Goal: Information Seeking & Learning: Get advice/opinions

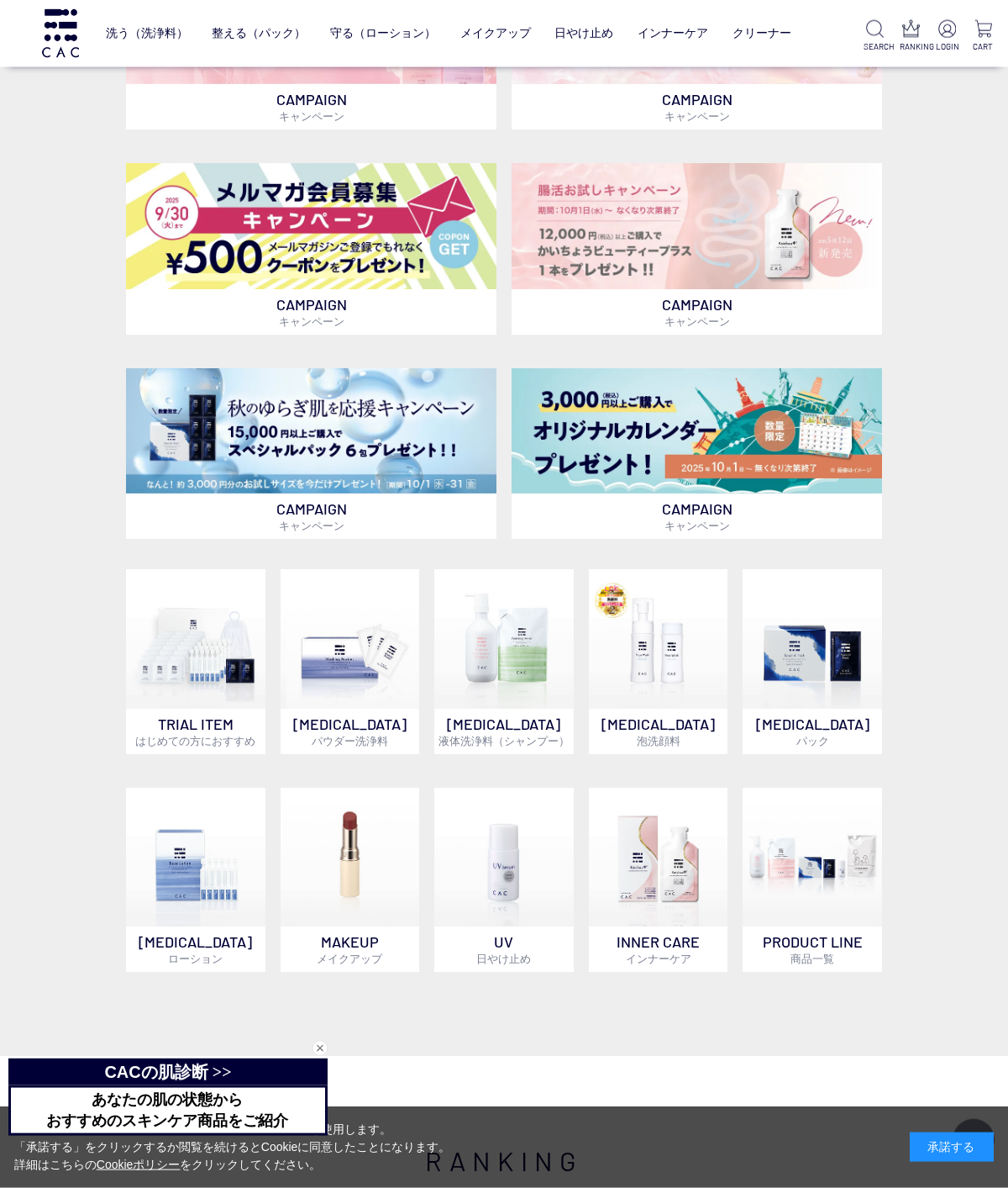
scroll to position [515, 0]
click at [205, 925] on img at bounding box center [196, 858] width 139 height 139
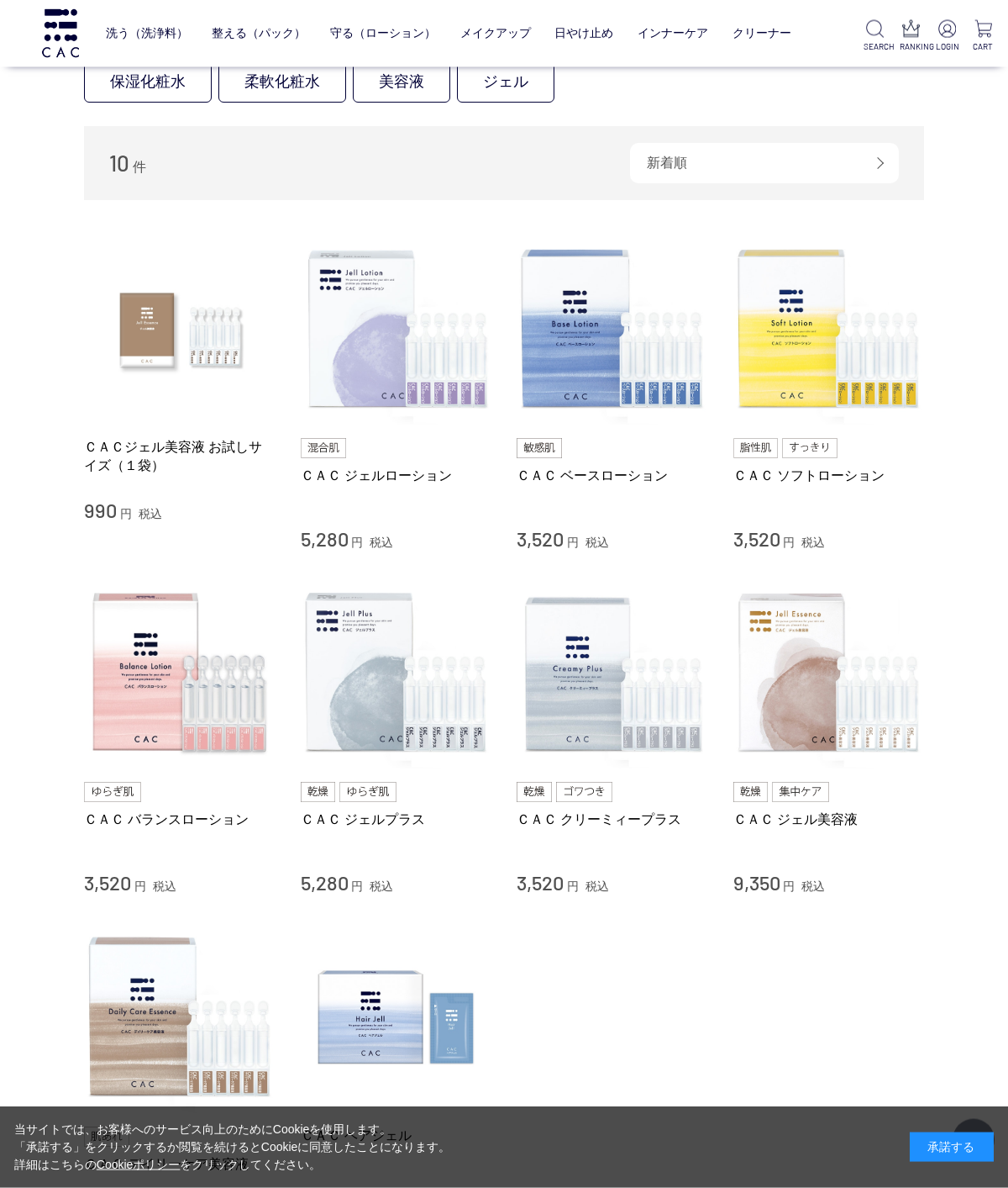
scroll to position [182, 0]
click at [617, 1019] on li "ＣＡＣ デイリーケア美容液 5,940 円 税込 ＣＡＣ ヘアジェル 3,520 円 税込" at bounding box center [504, 1080] width 840 height 319
click at [639, 1028] on li "ＣＡＣ デイリーケア美容液 5,940 円 税込 ＣＡＣ ヘアジェル 3,520 円 税込" at bounding box center [504, 1080] width 840 height 319
click at [622, 1021] on li "ＣＡＣ デイリーケア美容液 5,940 円 税込 ＣＡＣ ヘアジェル 3,520 円 税込" at bounding box center [504, 1080] width 840 height 319
click at [936, 559] on div "買い物かご 買い物かご内の商品 買い物かごは空です... カテゴリから探す 商品一覧 スキンケア 洗う（洗浄料） 整える（パック） 守る（ローション） 保湿化…" at bounding box center [504, 632] width 891 height 1518
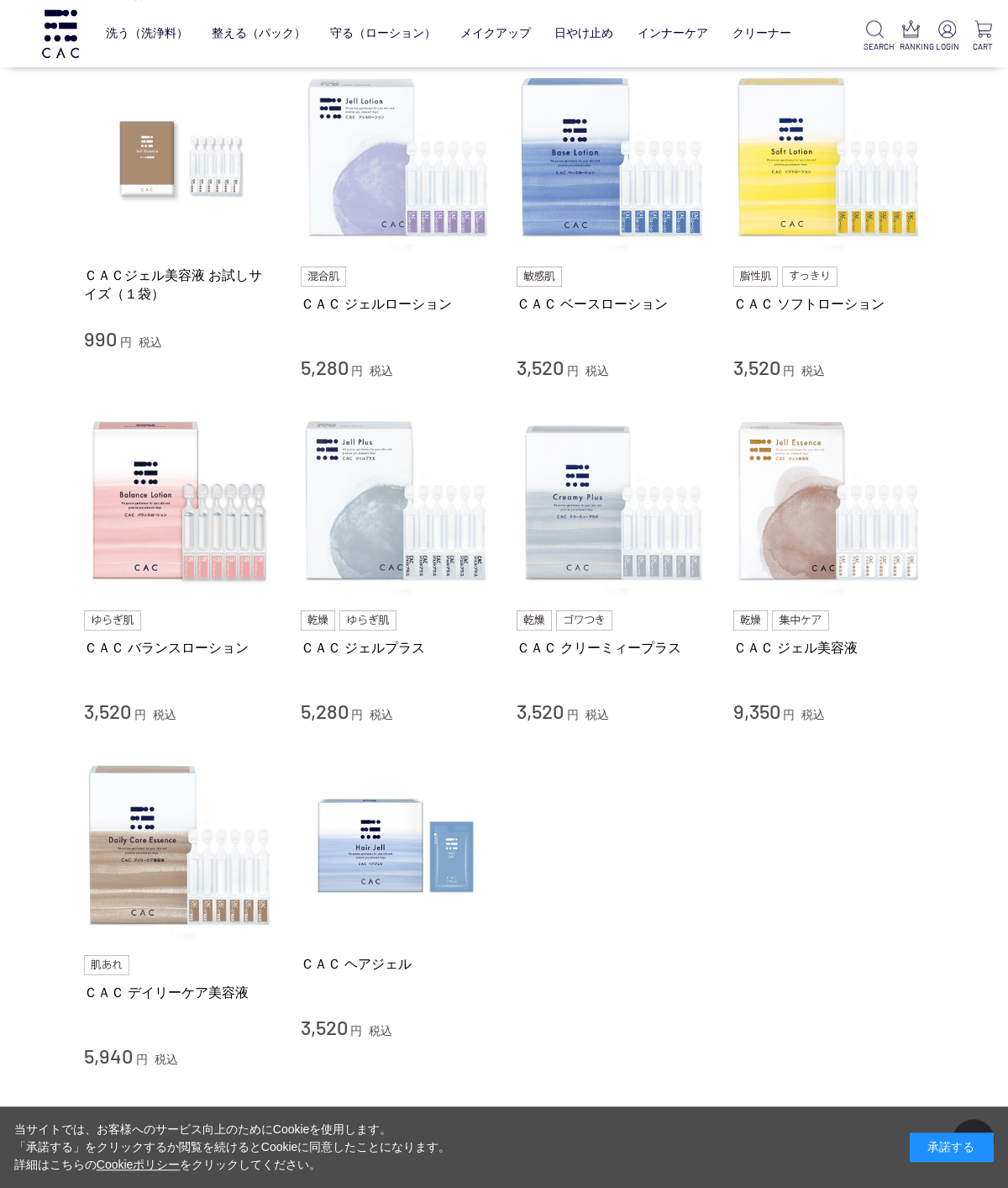
scroll to position [353, 0]
click at [794, 542] on img at bounding box center [829, 501] width 191 height 191
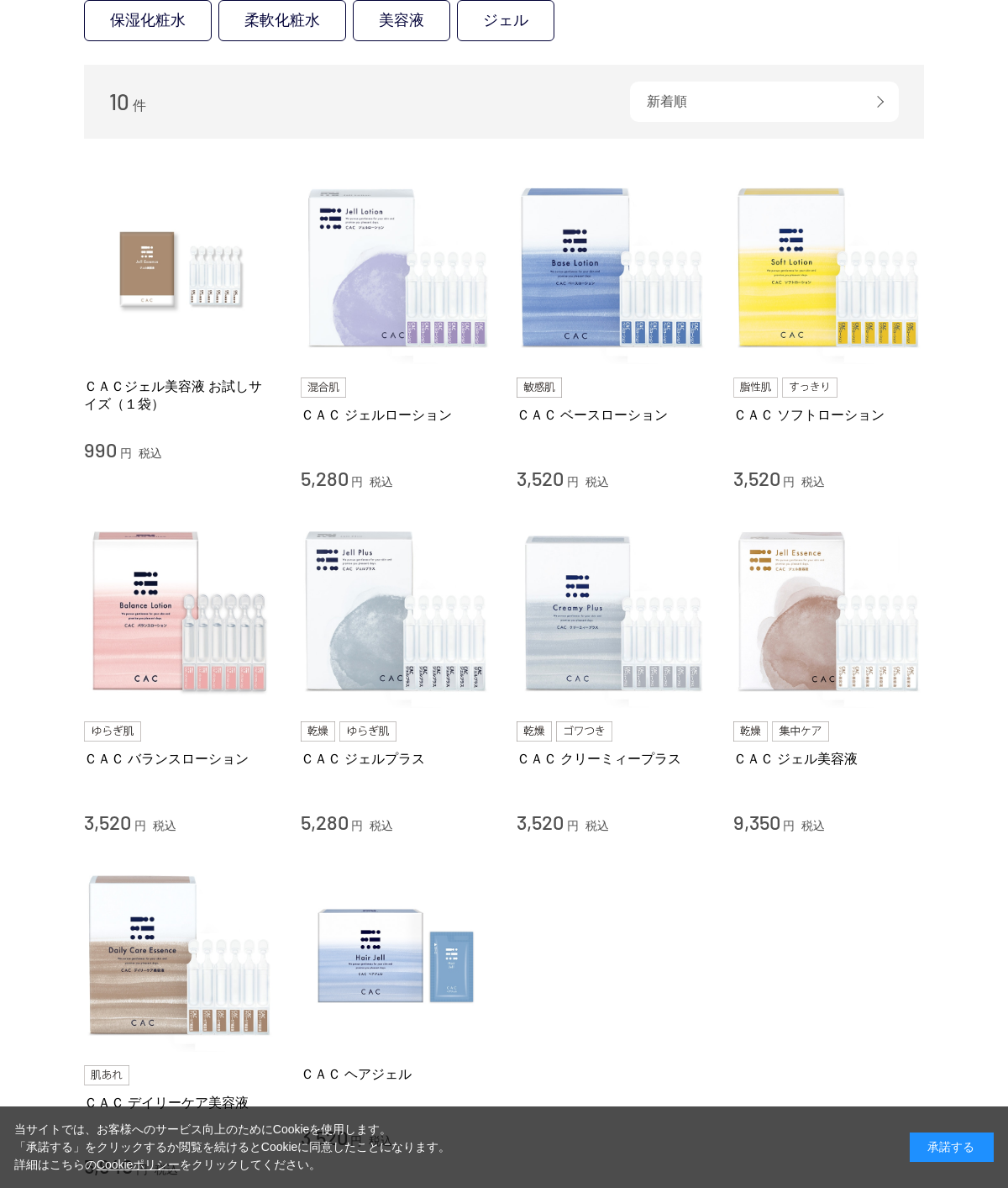
scroll to position [461, 0]
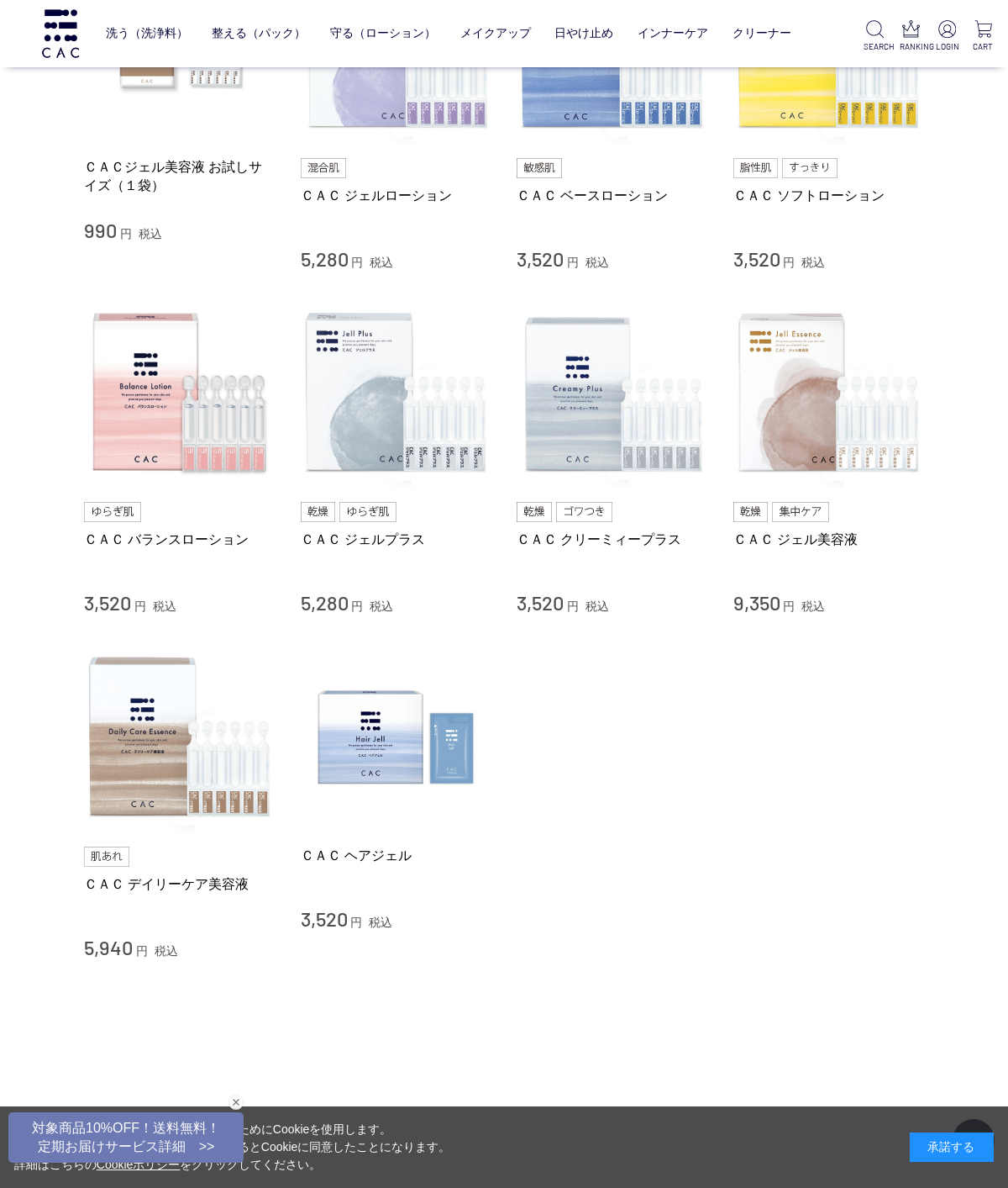
click at [573, 422] on img at bounding box center [612, 393] width 191 height 191
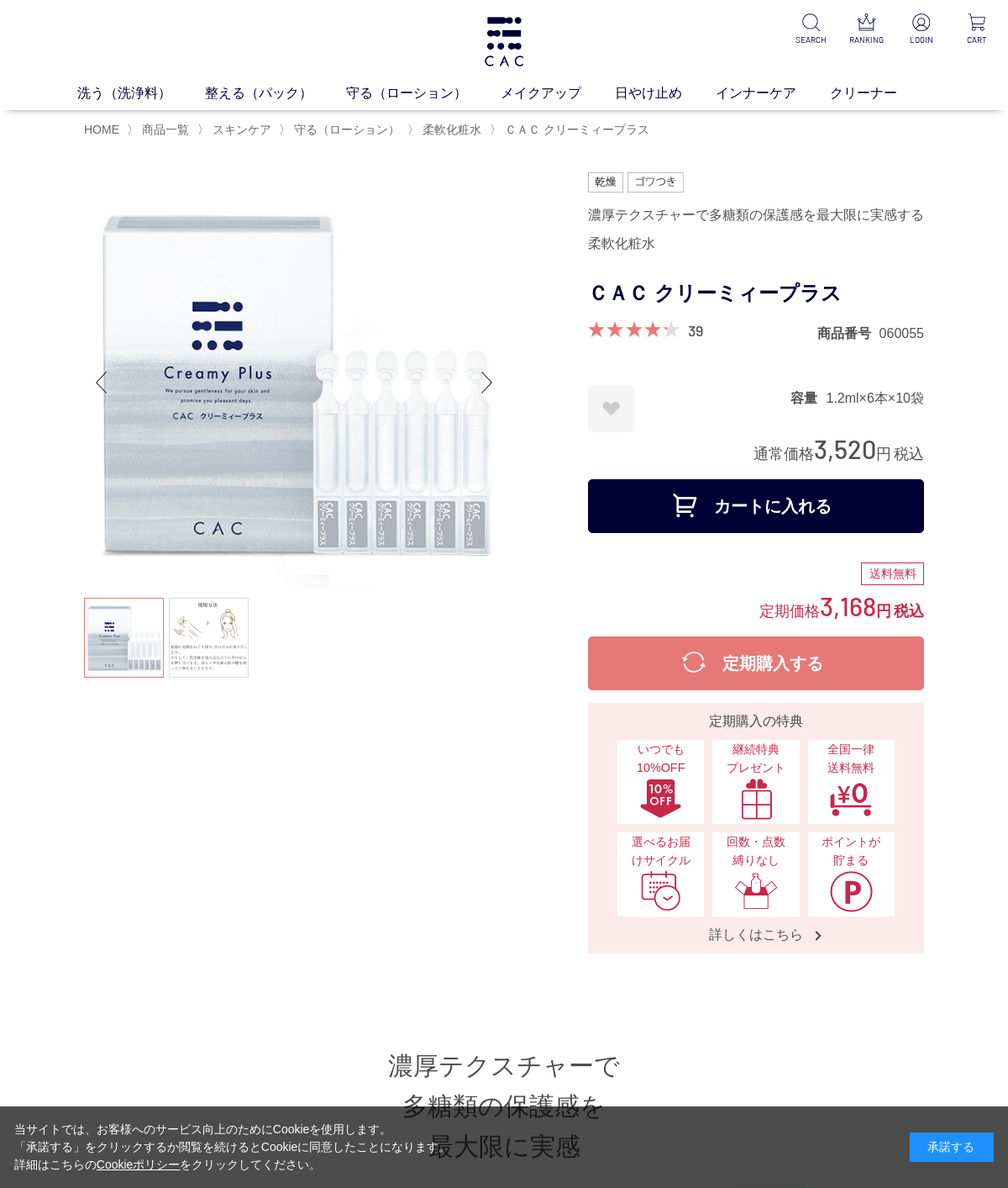
click at [703, 338] on link "39" at bounding box center [696, 329] width 15 height 18
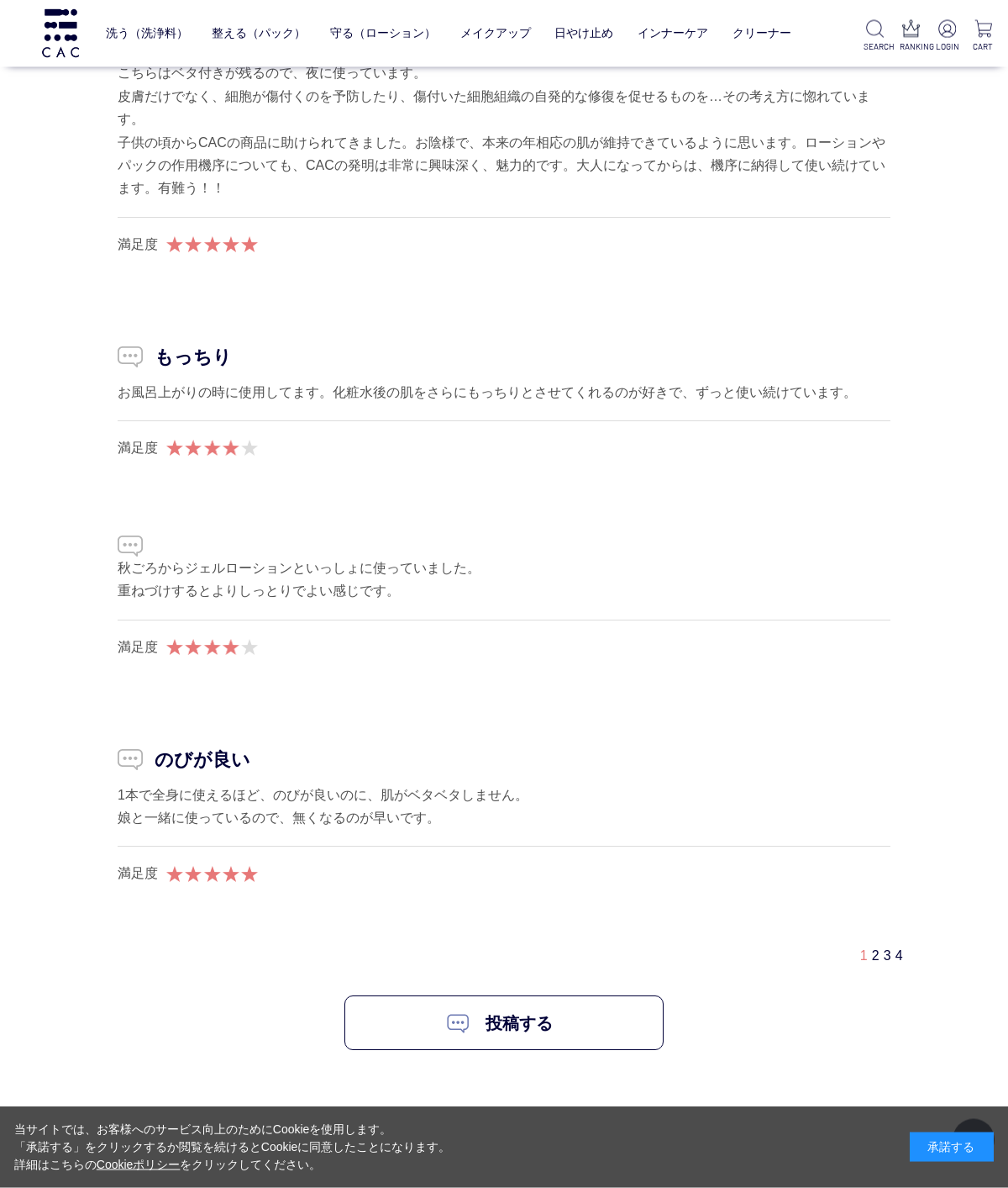
scroll to position [9902, 0]
click at [865, 950] on div "1 2 3 4" at bounding box center [890, 954] width 60 height 17
click at [872, 948] on link "2" at bounding box center [876, 954] width 8 height 14
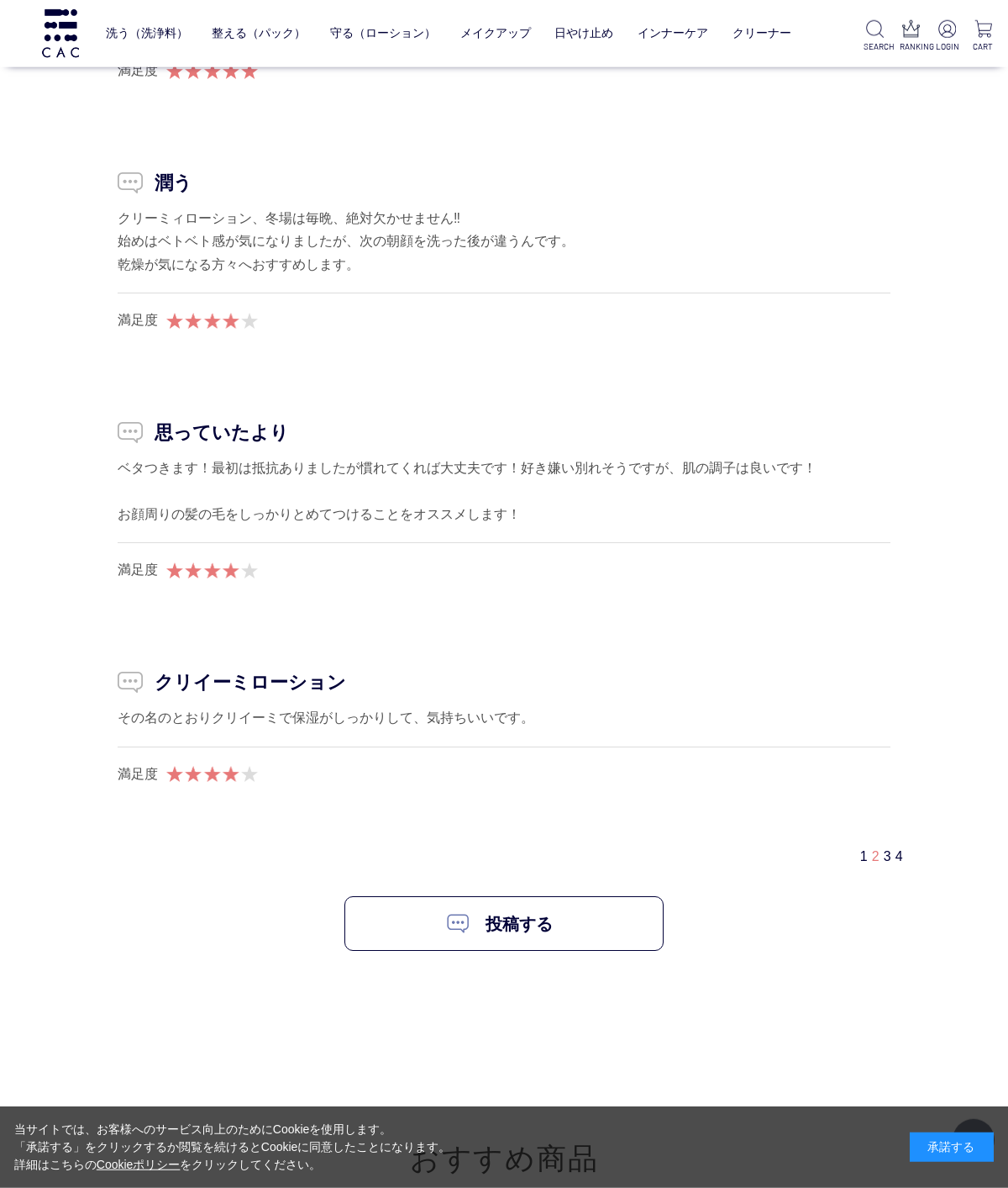
scroll to position [9890, 0]
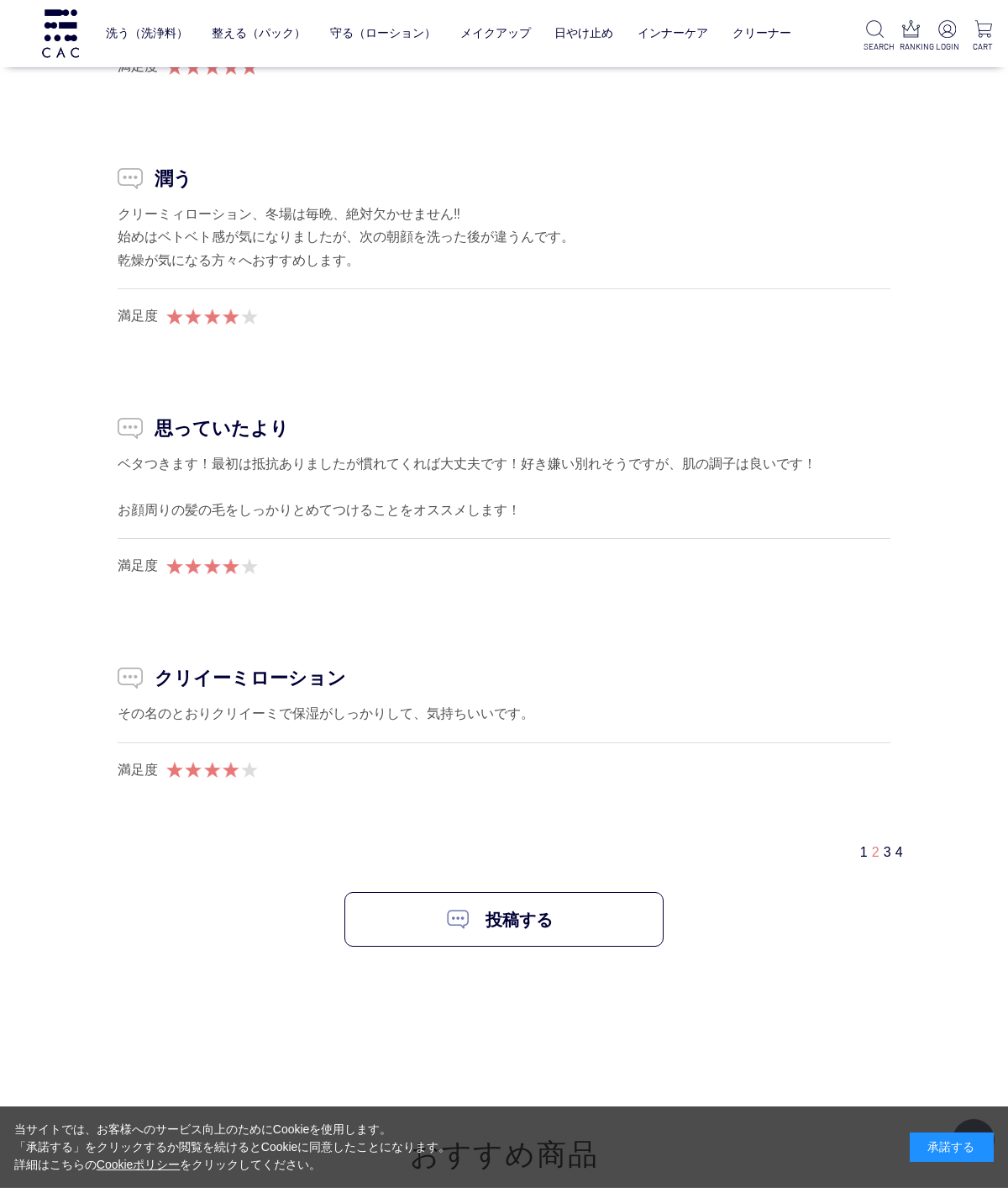
click at [878, 848] on div "1 2 3 4" at bounding box center [890, 852] width 60 height 17
click at [884, 846] on link "3" at bounding box center [888, 852] width 8 height 14
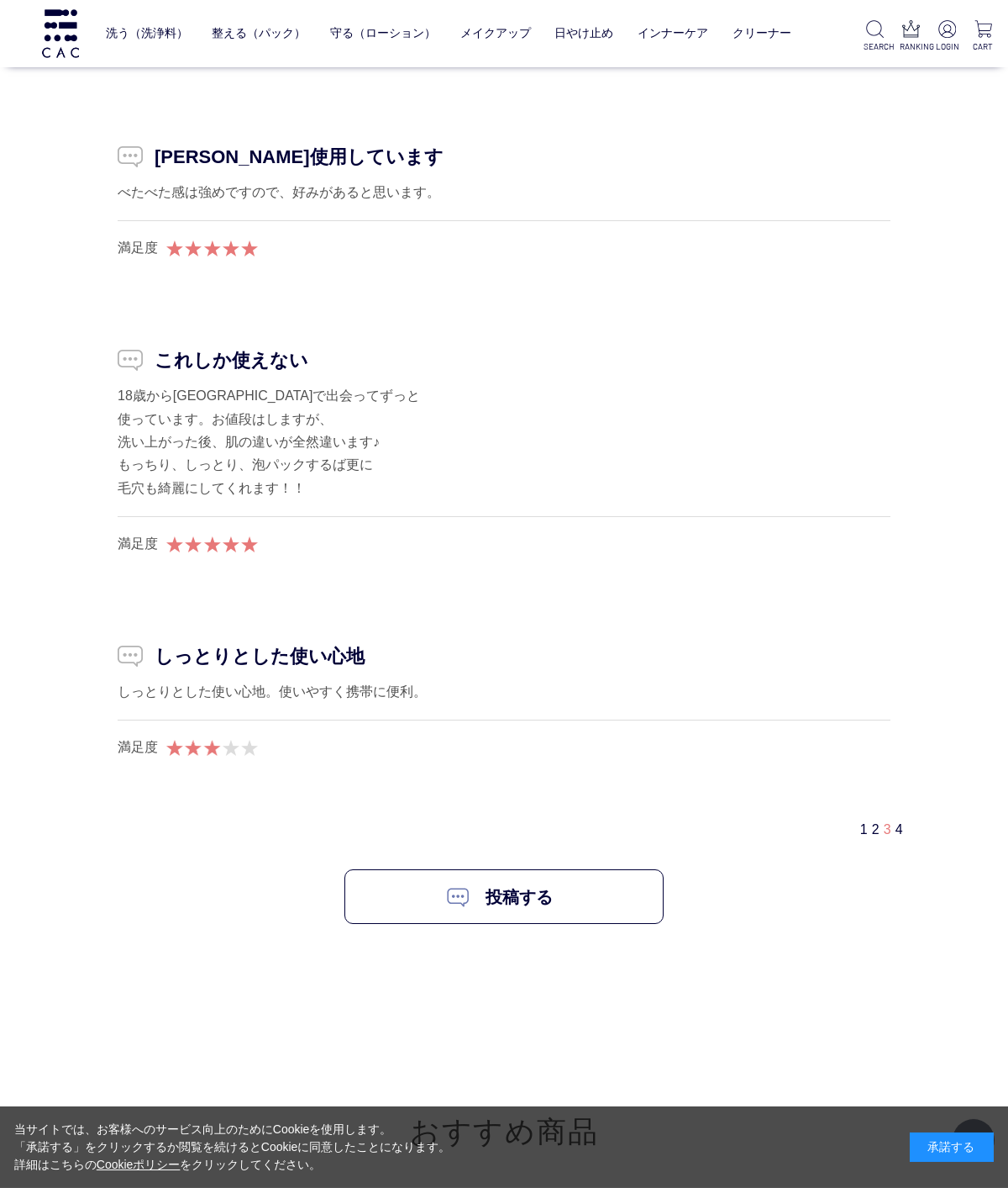
scroll to position [9974, 0]
click at [899, 820] on link "4" at bounding box center [900, 827] width 8 height 14
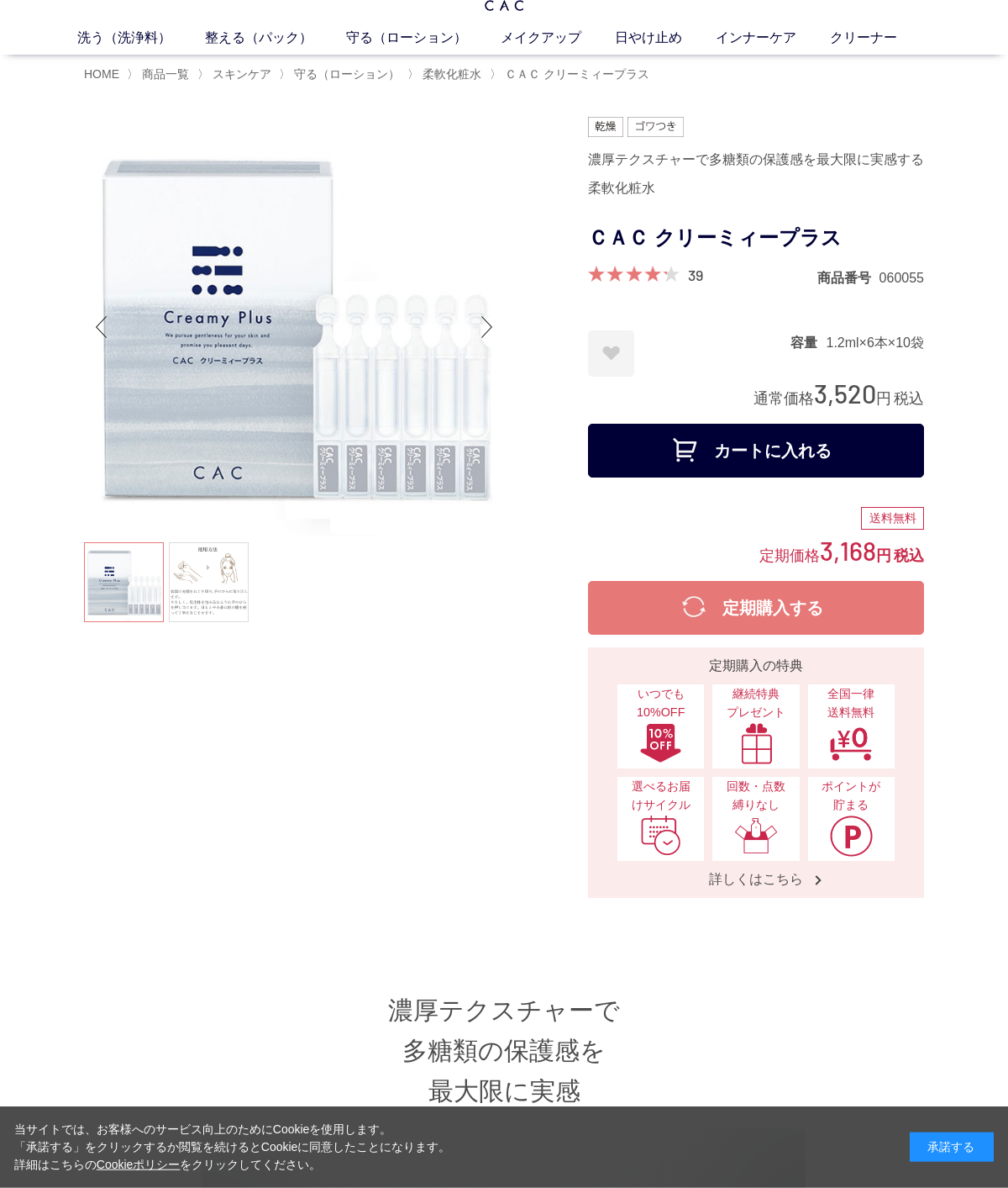
scroll to position [0, 0]
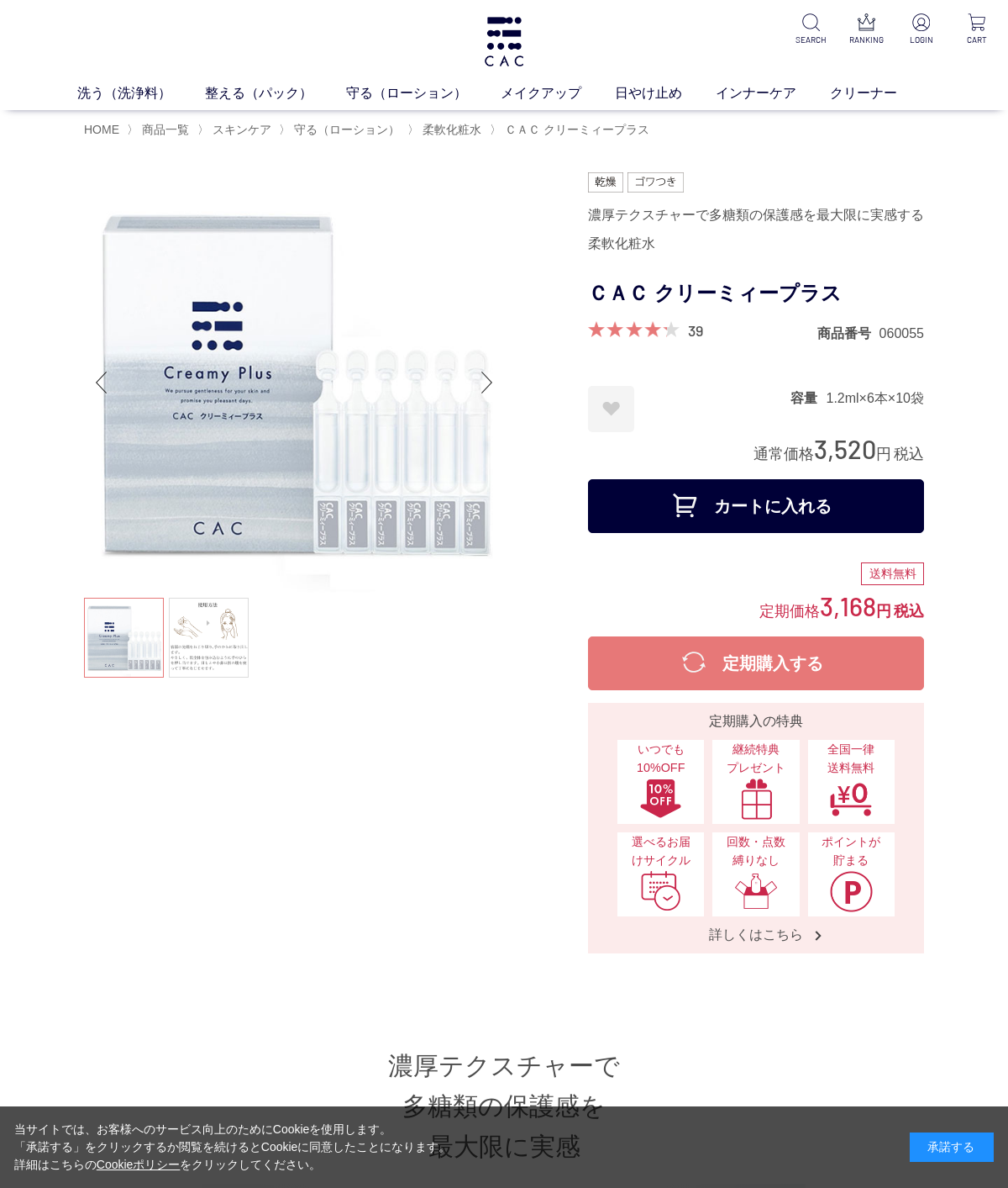
click at [649, 99] on link "日やけ止め" at bounding box center [665, 93] width 100 height 20
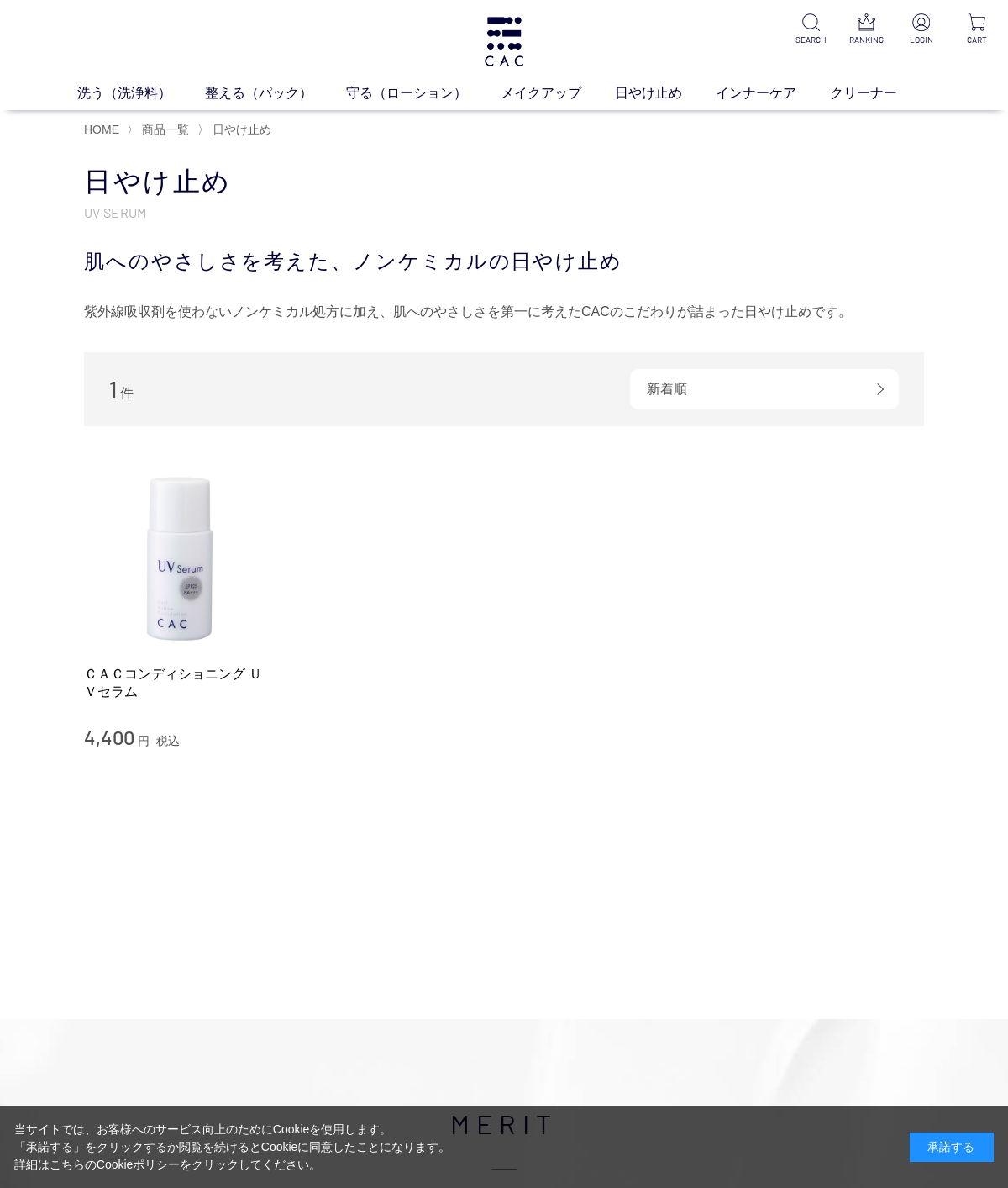
click at [227, 614] on img at bounding box center [180, 555] width 191 height 191
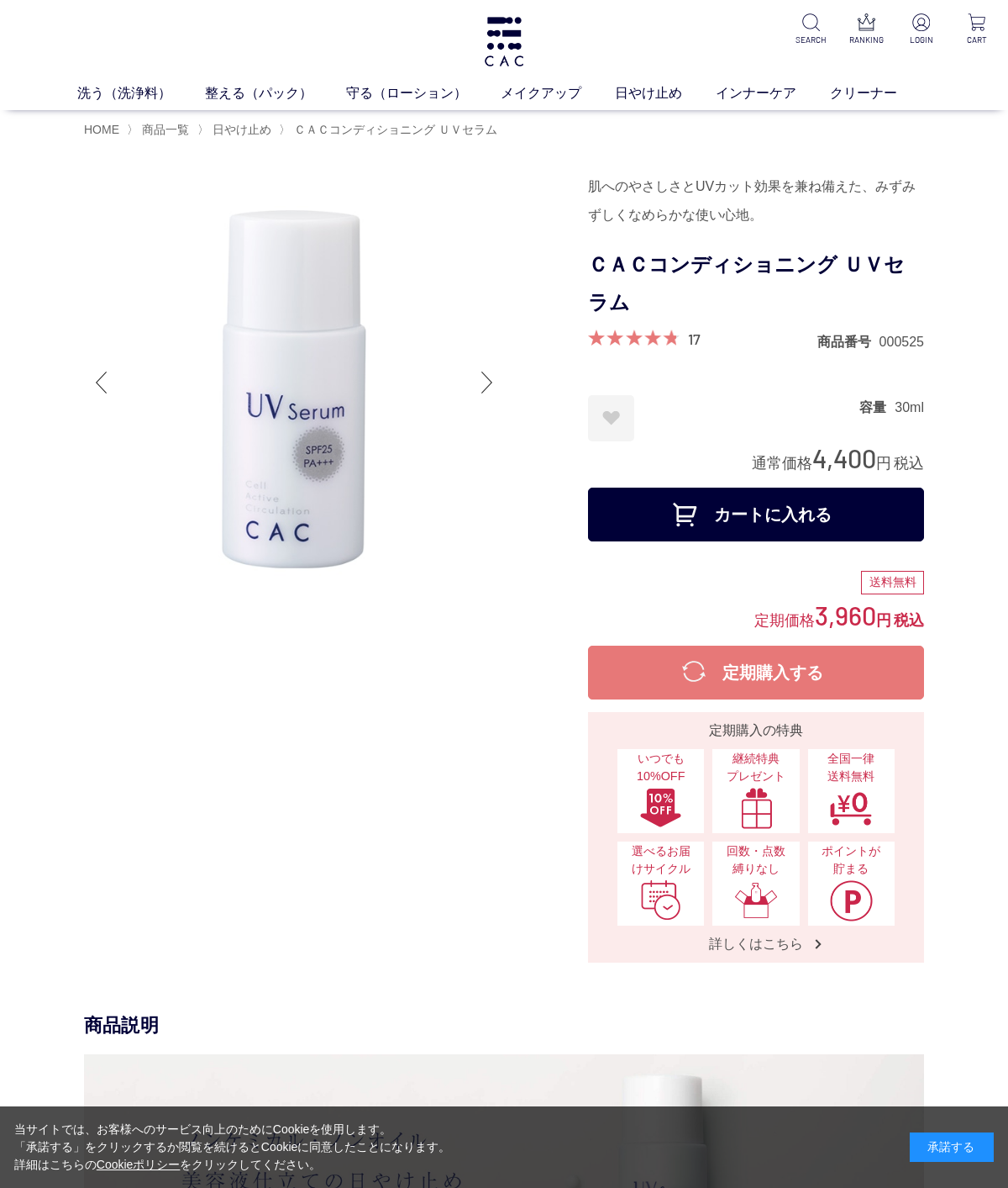
click at [690, 345] on link "17" at bounding box center [694, 338] width 13 height 18
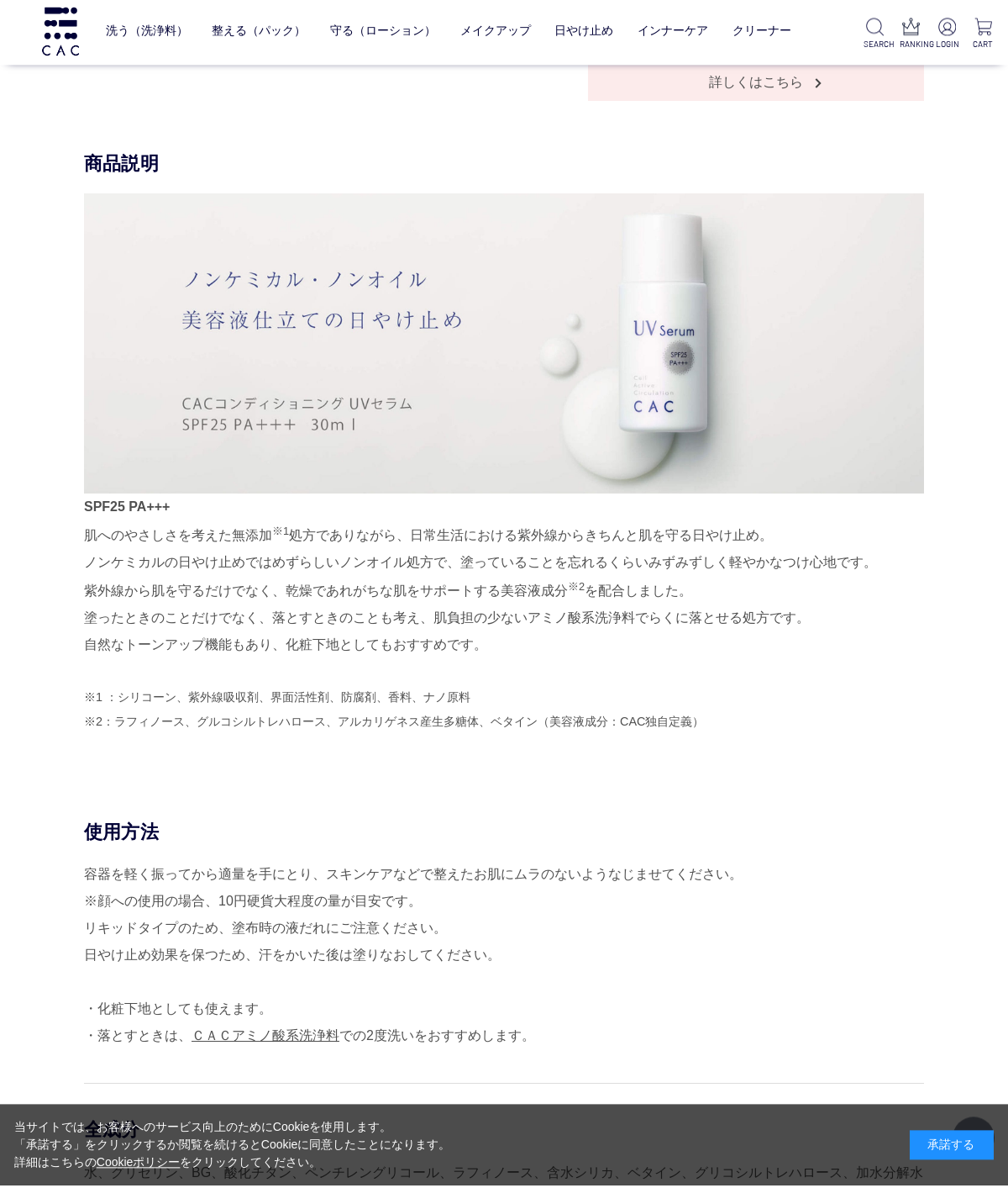
scroll to position [751, 0]
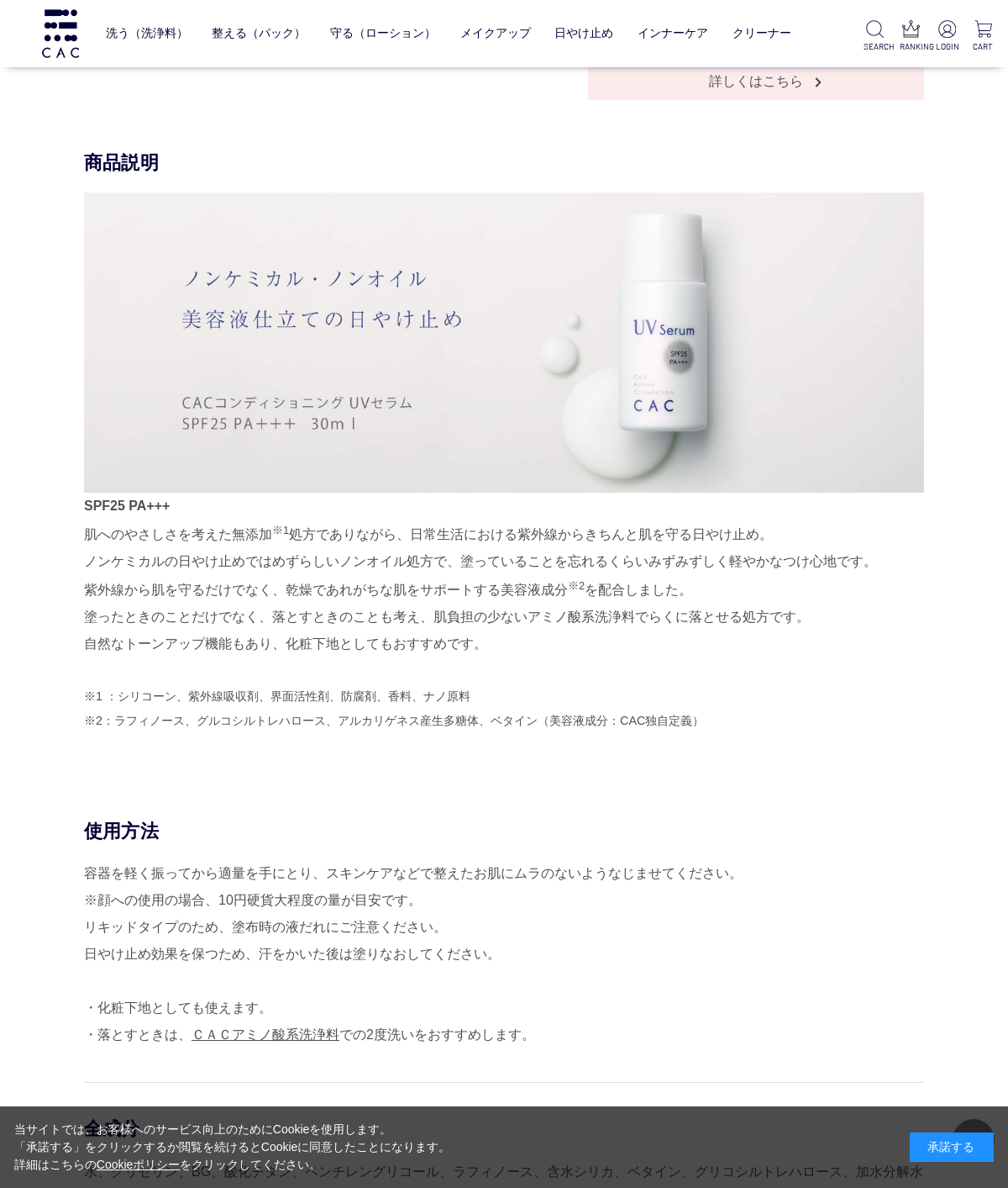
click at [366, 30] on link "守る（ローション）" at bounding box center [383, 33] width 106 height 40
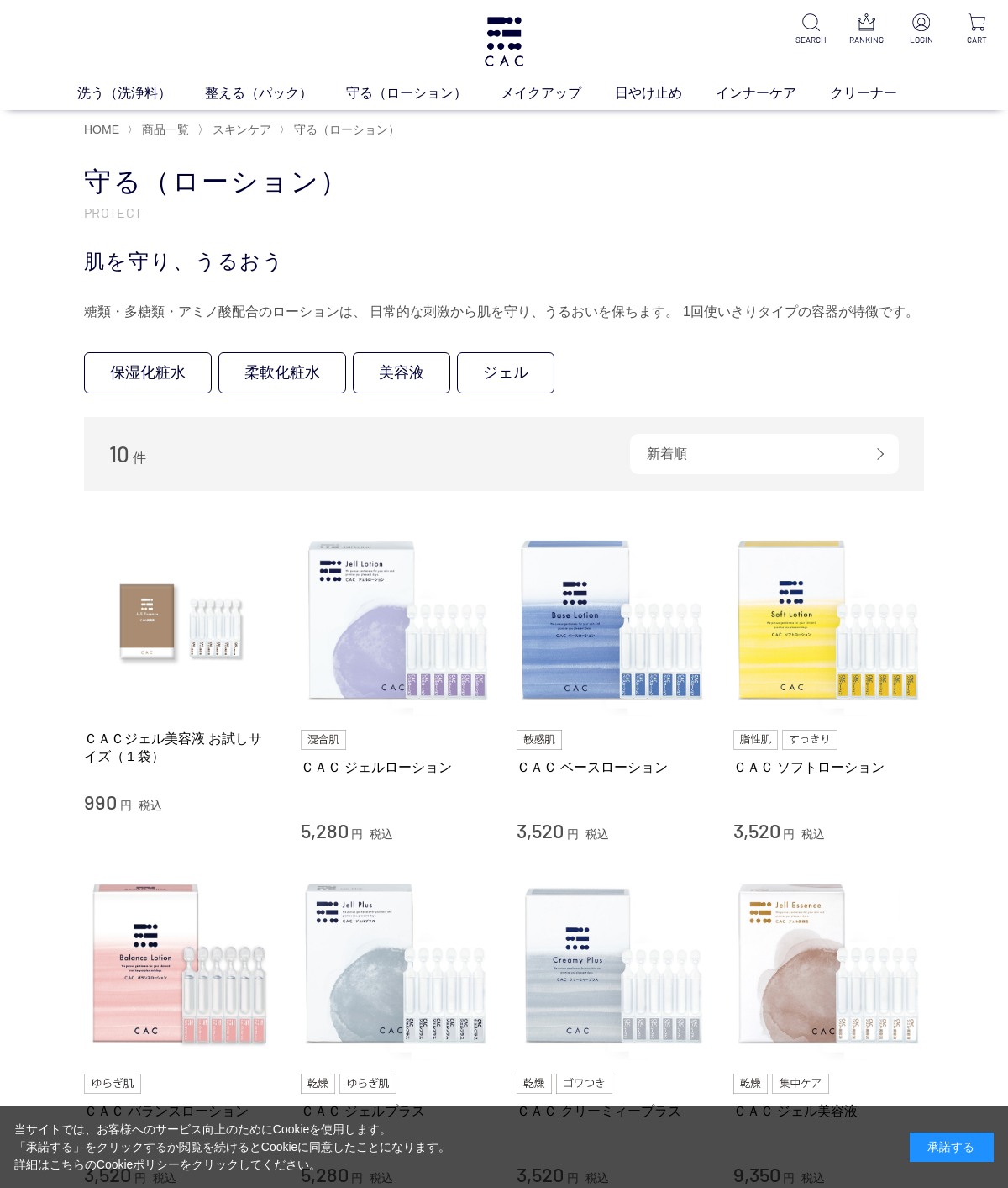
scroll to position [4, 0]
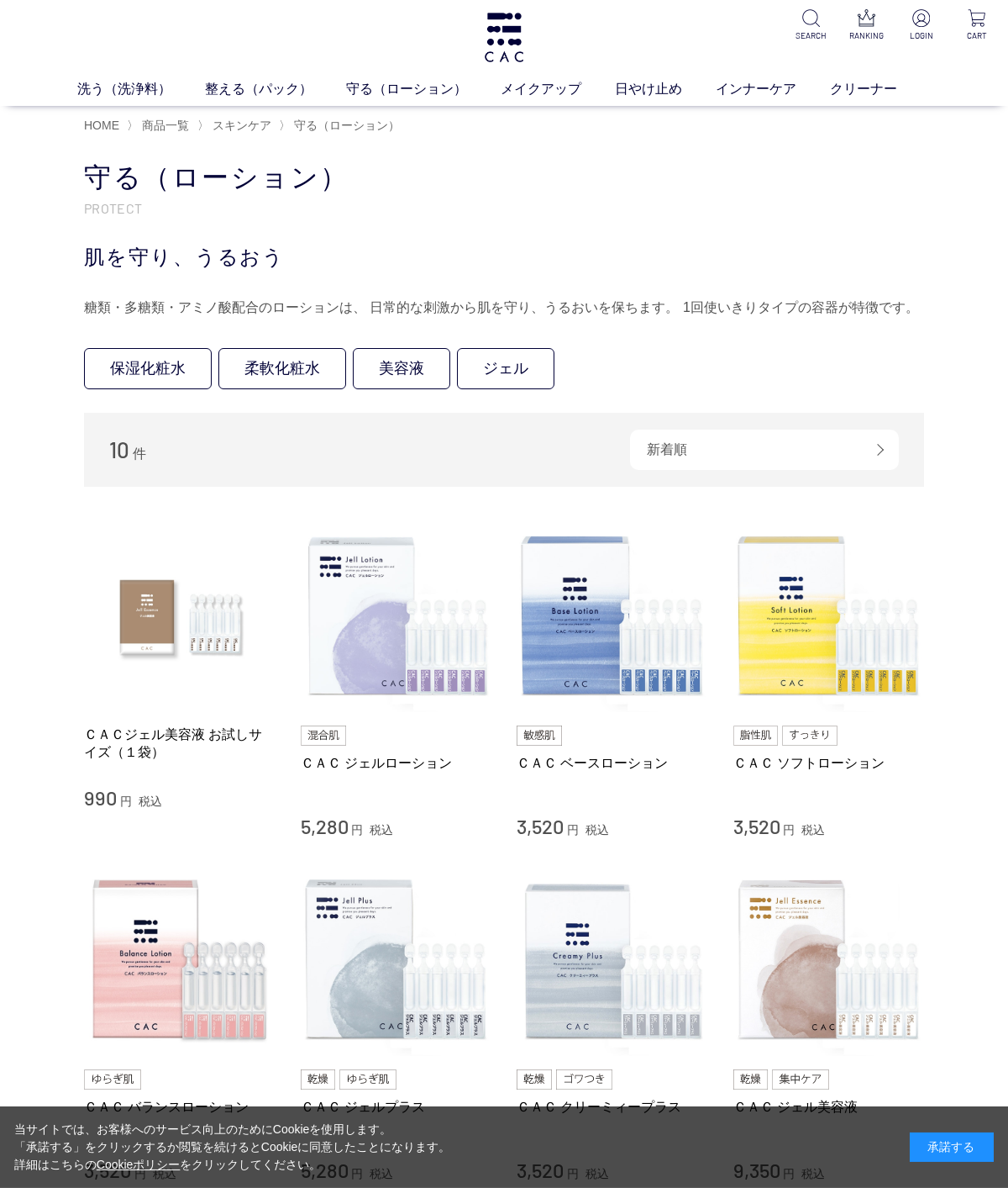
click at [179, 949] on img at bounding box center [180, 960] width 191 height 191
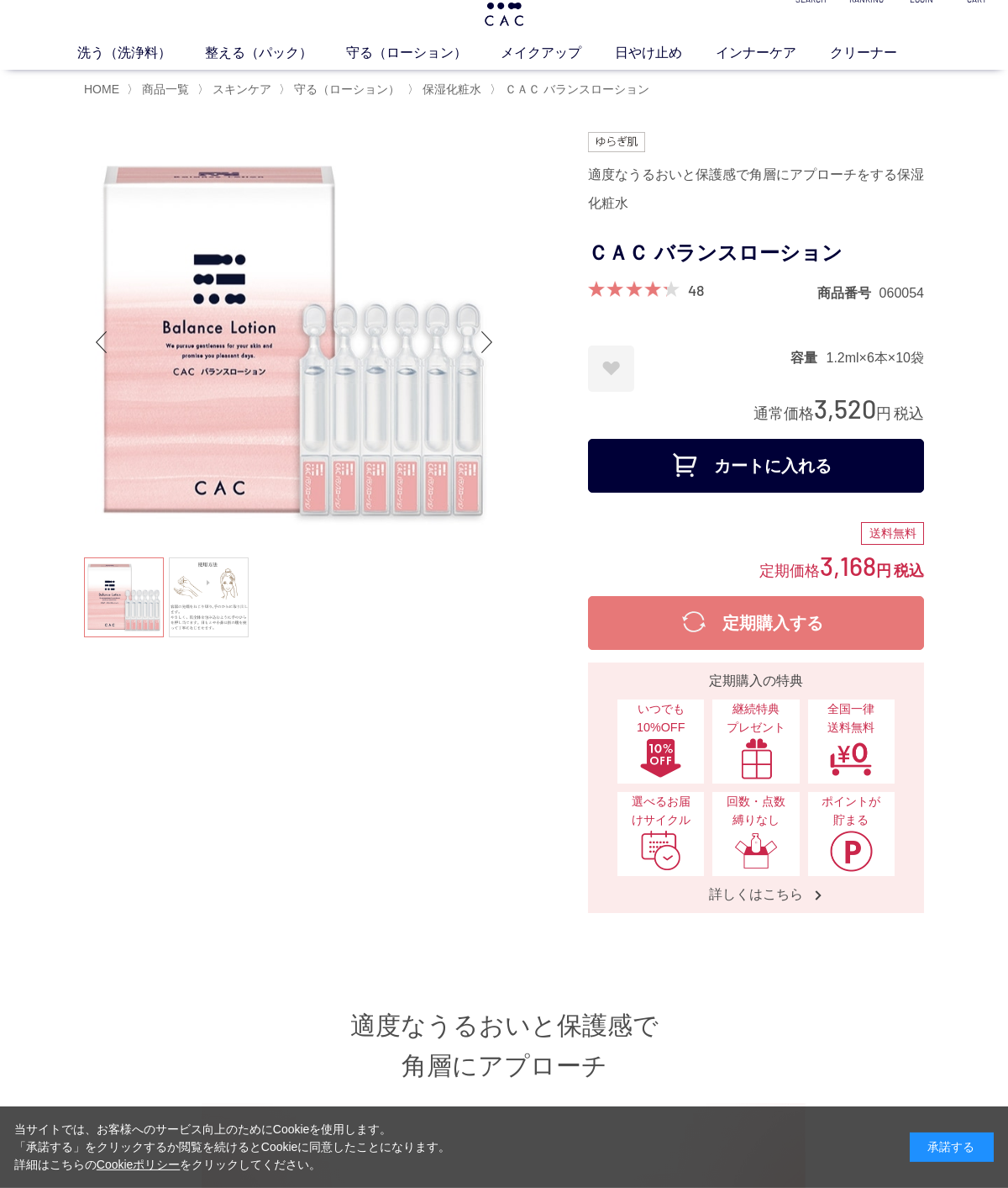
scroll to position [42, 0]
click at [711, 280] on div "ＣＡＣ バランスローション" at bounding box center [756, 257] width 336 height 46
click at [695, 282] on link "48" at bounding box center [696, 289] width 16 height 18
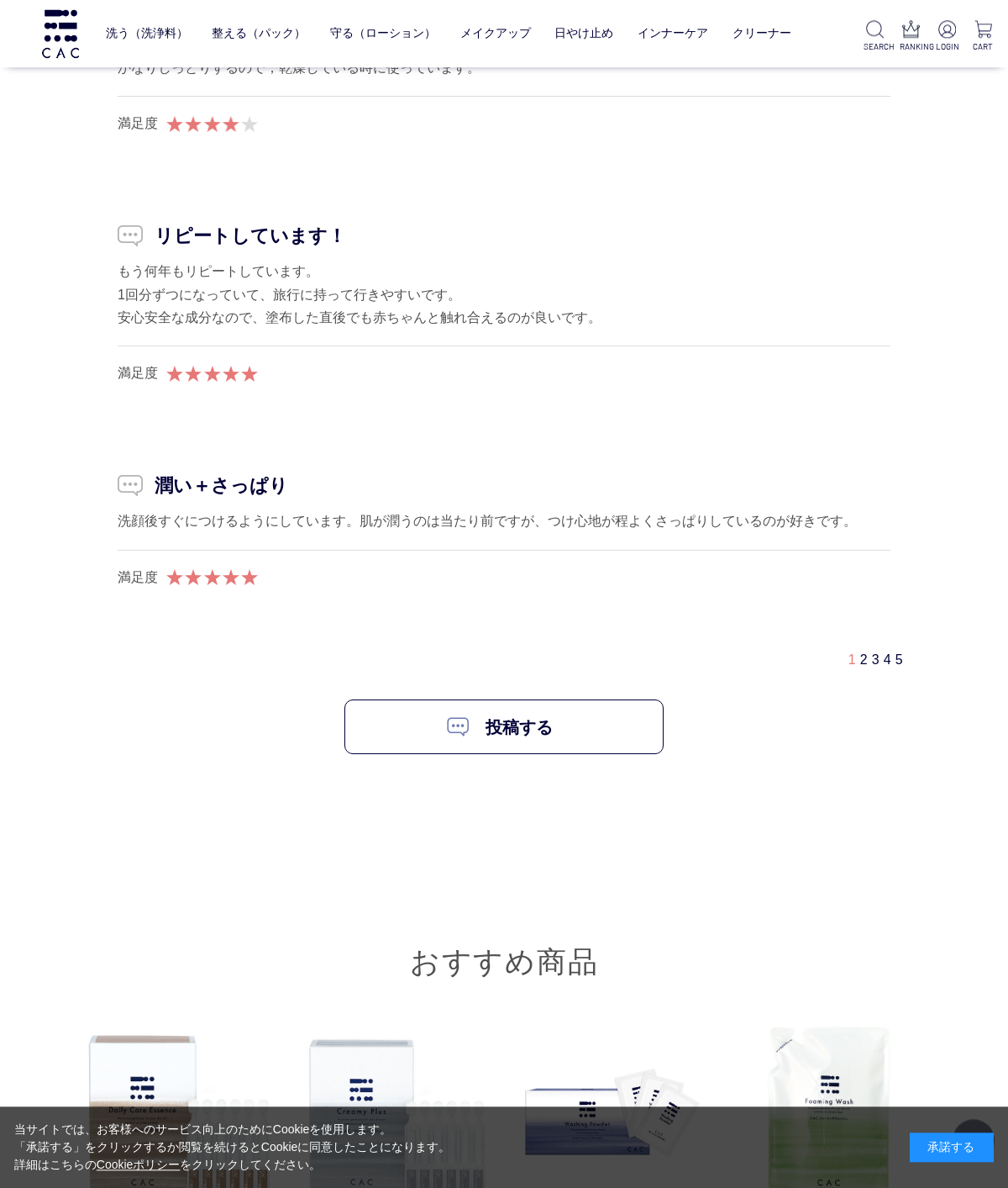
scroll to position [10380, 0]
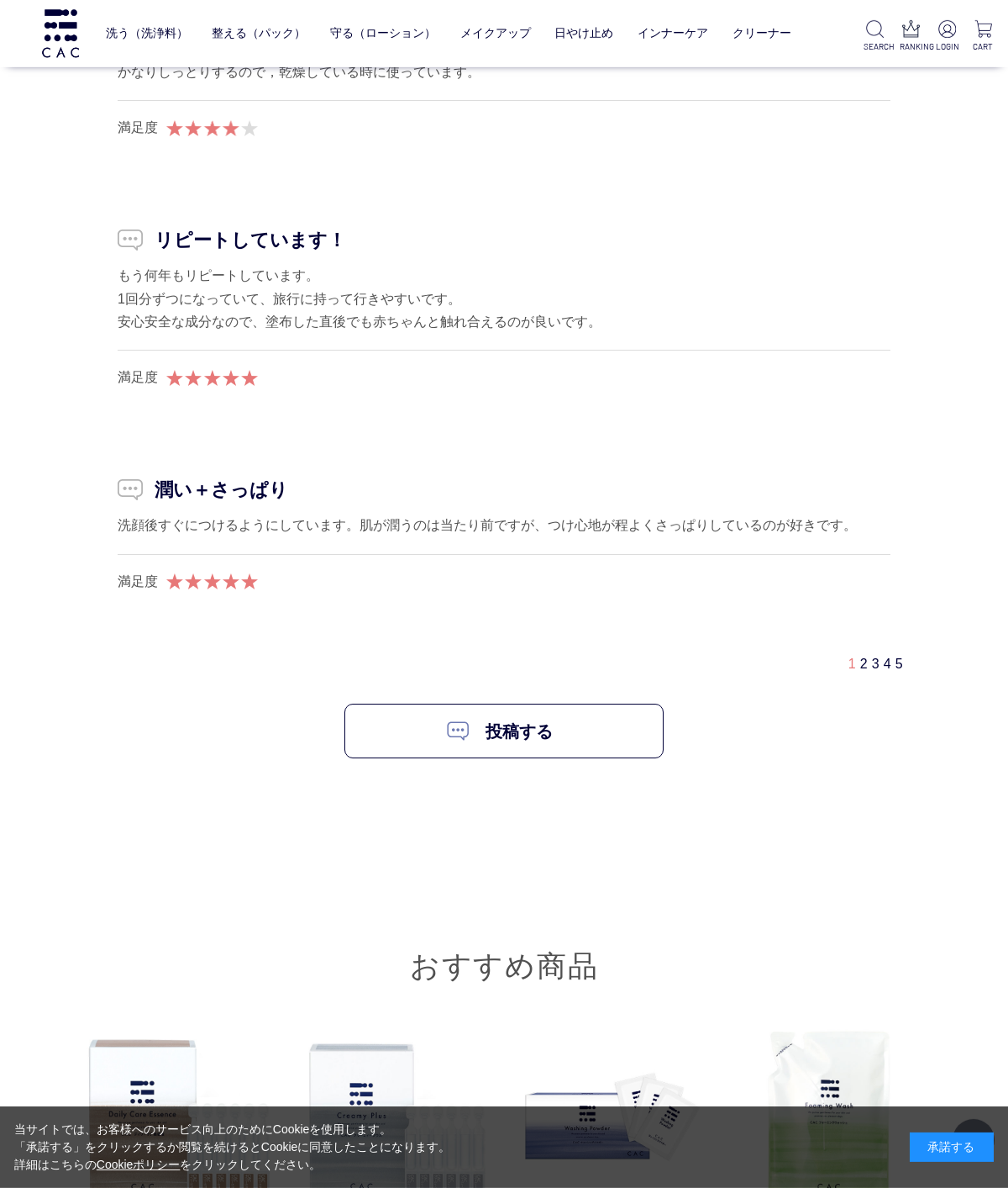
click at [860, 657] on link "2" at bounding box center [864, 664] width 8 height 14
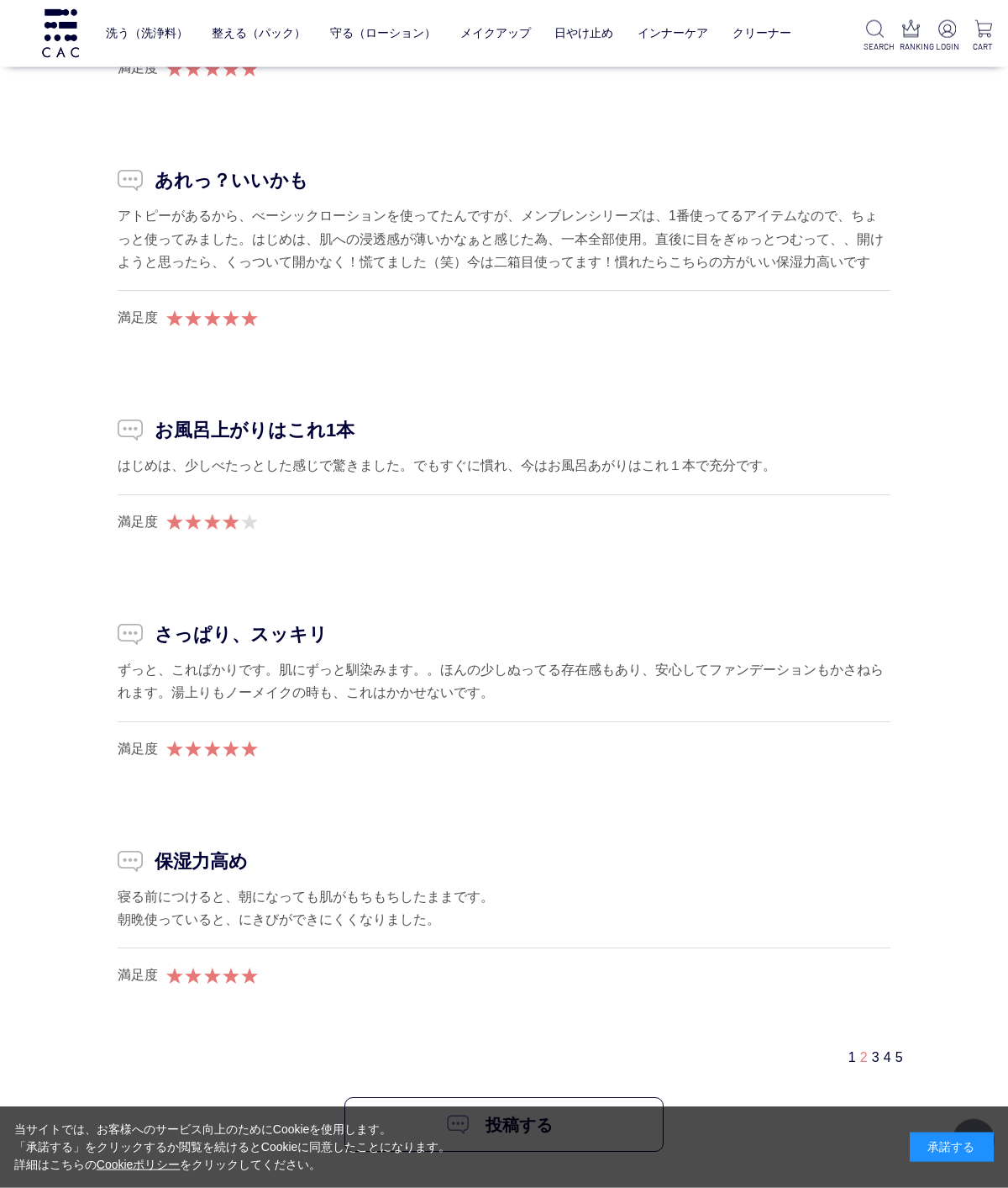
scroll to position [9438, 0]
